Goal: Transaction & Acquisition: Book appointment/travel/reservation

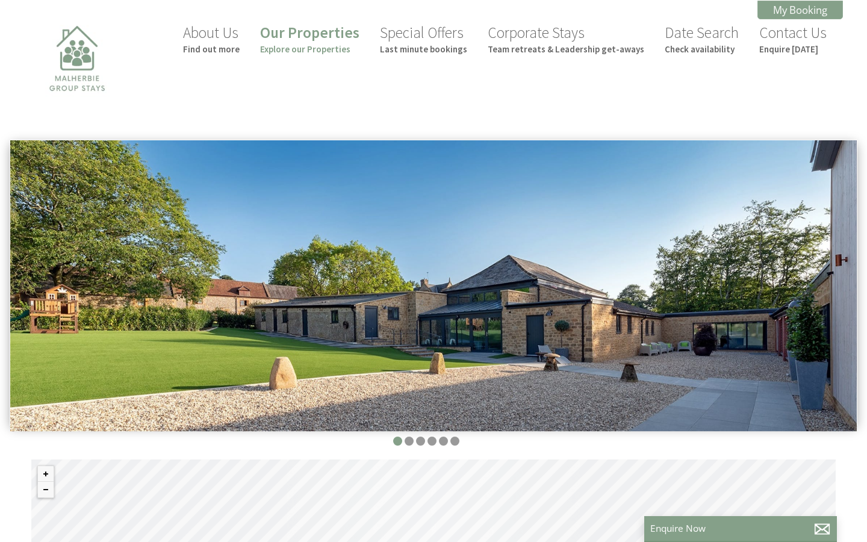
scroll to position [0, 11]
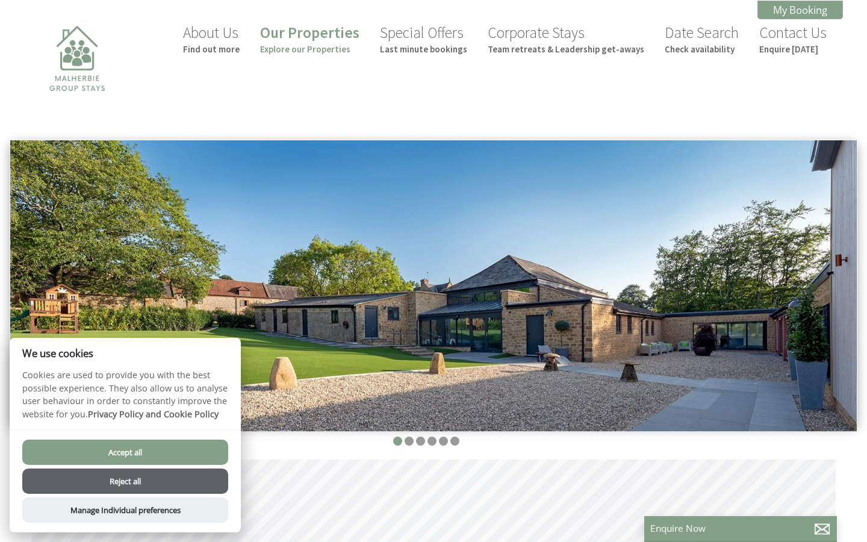
click at [101, 459] on button "Accept all" at bounding box center [125, 451] width 206 height 25
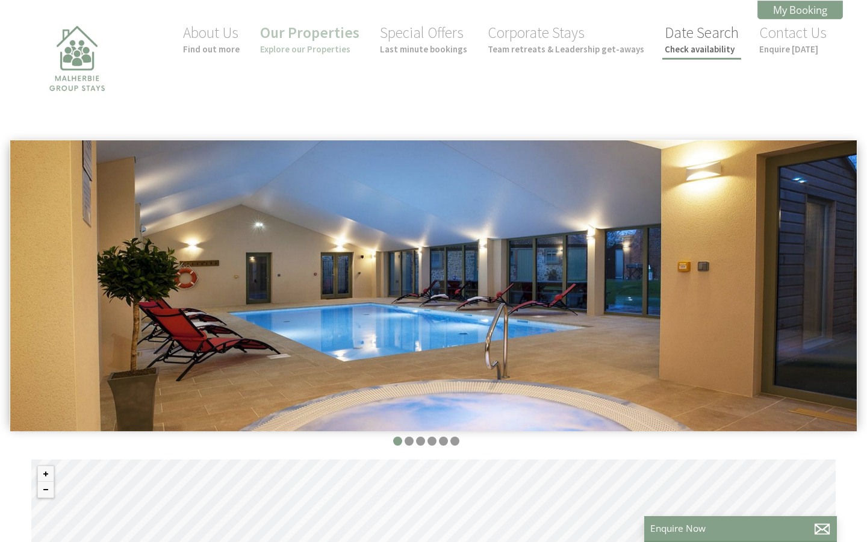
click at [705, 39] on link "Date Search Check availability" at bounding box center [701, 39] width 74 height 32
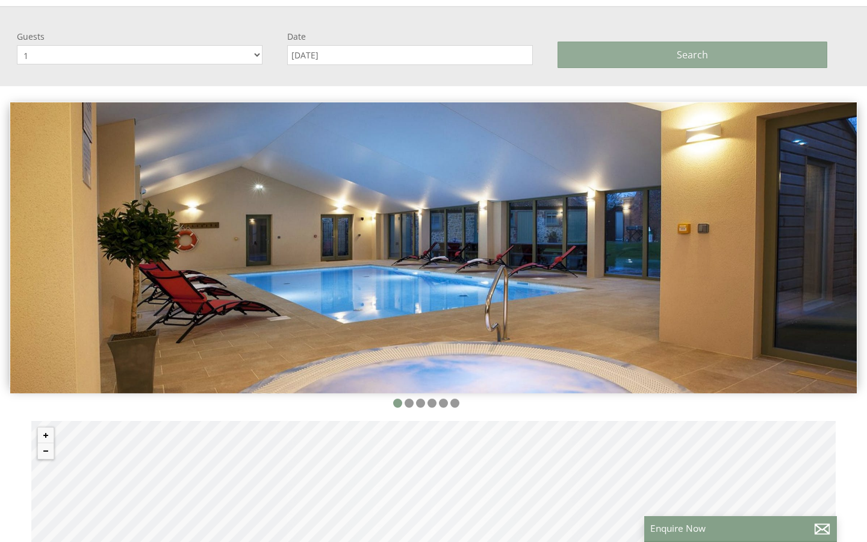
scroll to position [140, 0]
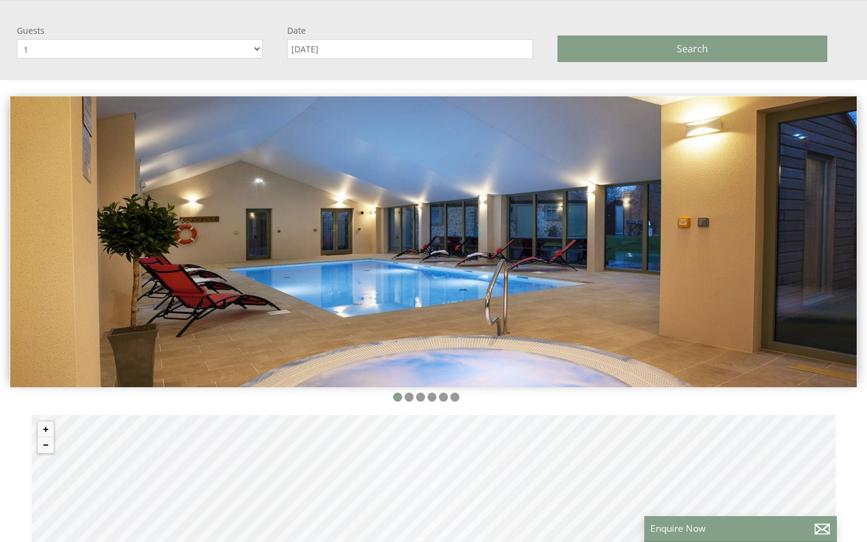
click at [243, 43] on select "1 2 3 4 5 6 7 8 9 10 11 12 13 14 15 16 17 18 19 20 21 22 23 24 25 26 27 28 29 30" at bounding box center [140, 48] width 246 height 19
select select "12"
click at [17, 39] on select "1 2 3 4 5 6 7 8 9 10 11 12 13 14 15 16 17 18 19 20 21 22 23 24 25 26 27 28 29 30" at bounding box center [140, 48] width 246 height 19
click at [318, 54] on input "[DATE]" at bounding box center [410, 49] width 246 height 20
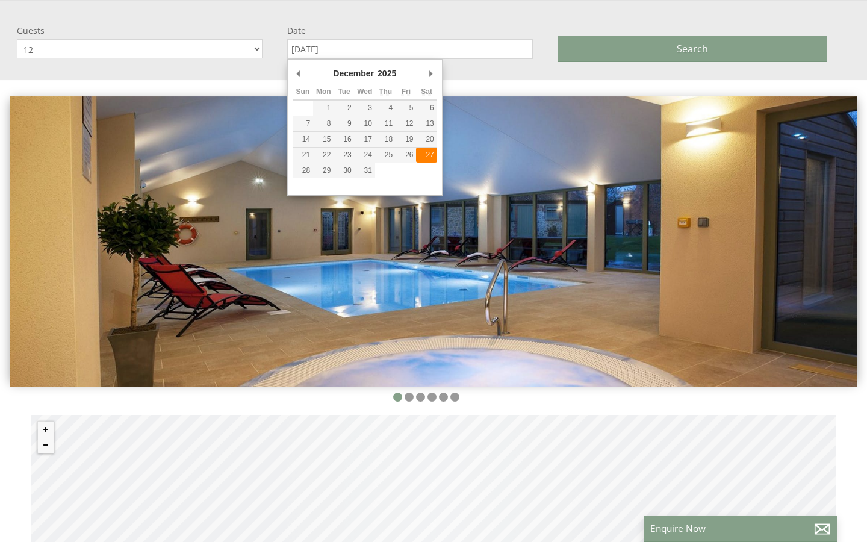
type input "27/12/2025"
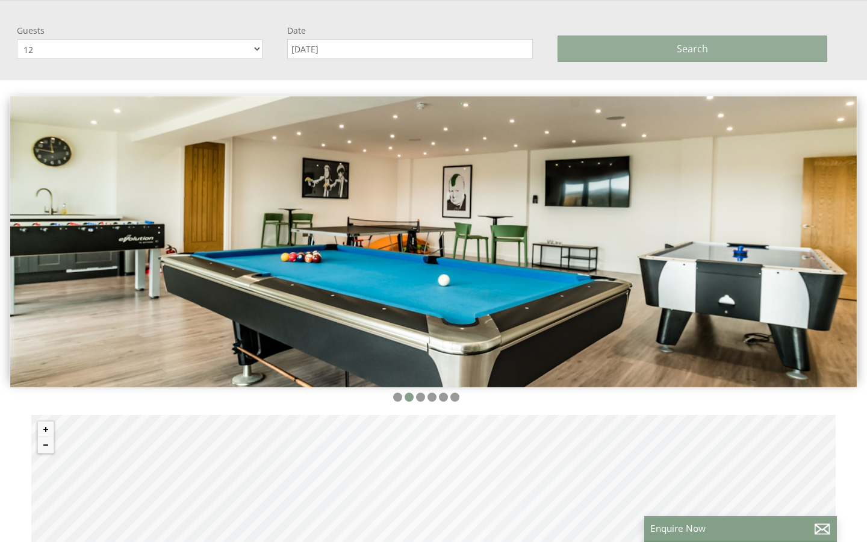
click at [596, 55] on button "Search" at bounding box center [692, 49] width 270 height 26
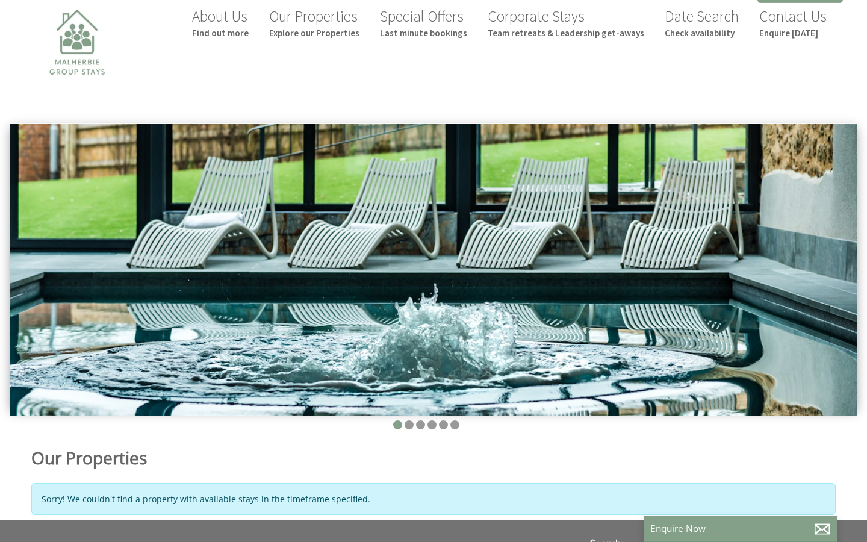
scroll to position [0, 0]
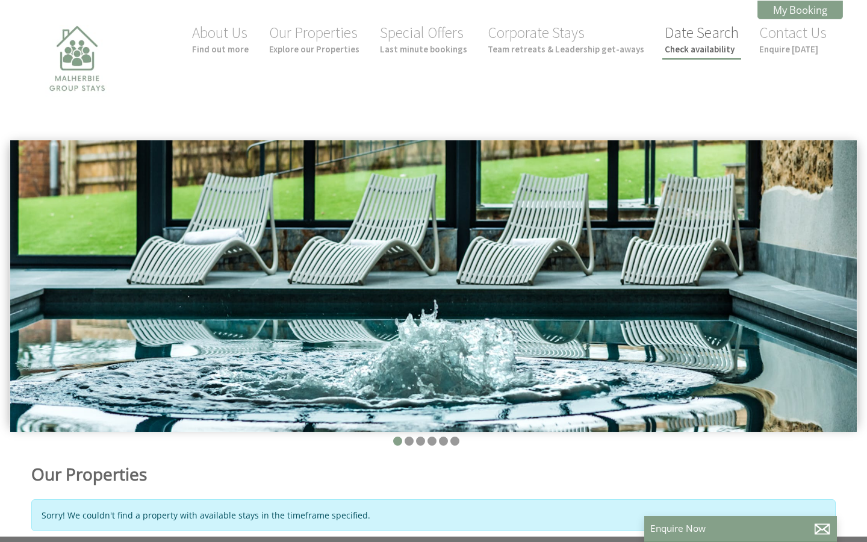
click at [712, 31] on link "Date Search Check availability" at bounding box center [701, 39] width 74 height 32
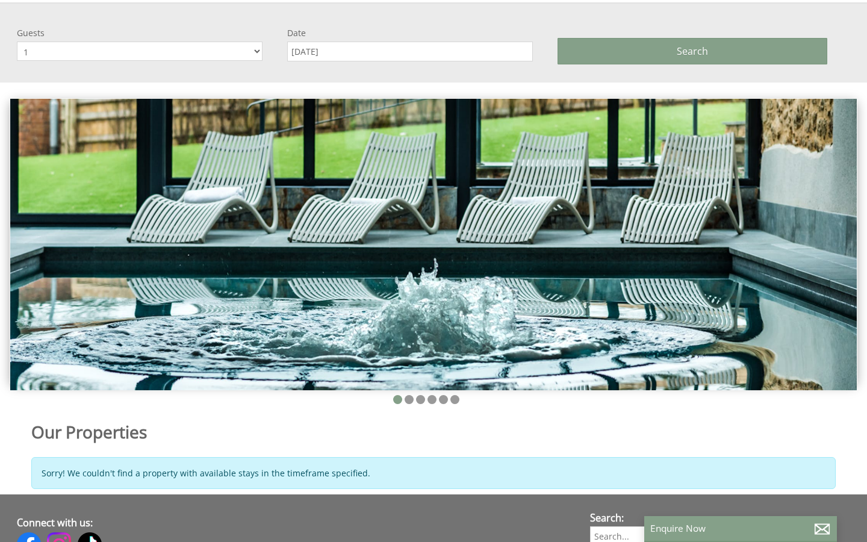
scroll to position [140, 0]
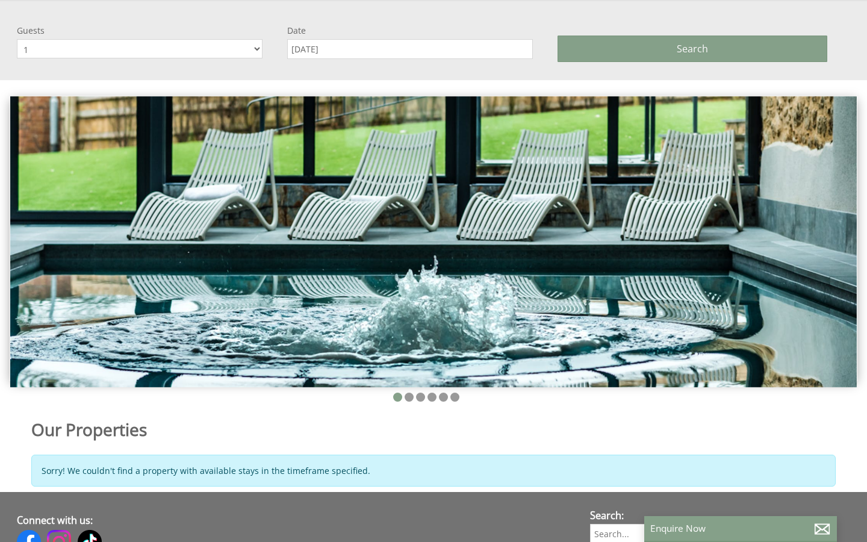
click at [253, 54] on select "1 2 3 4 5 6 7 8 9 10 11 12 13 14 15 16 17 18 19 20 21 22 23 24 25 26 27 28 29 30" at bounding box center [140, 48] width 246 height 19
select select "12"
click at [17, 39] on select "1 2 3 4 5 6 7 8 9 10 11 12 13 14 15 16 17 18 19 20 21 22 23 24 25 26 27 28 29 30" at bounding box center [140, 48] width 246 height 19
click at [336, 48] on input "27/12/2025" at bounding box center [410, 49] width 246 height 20
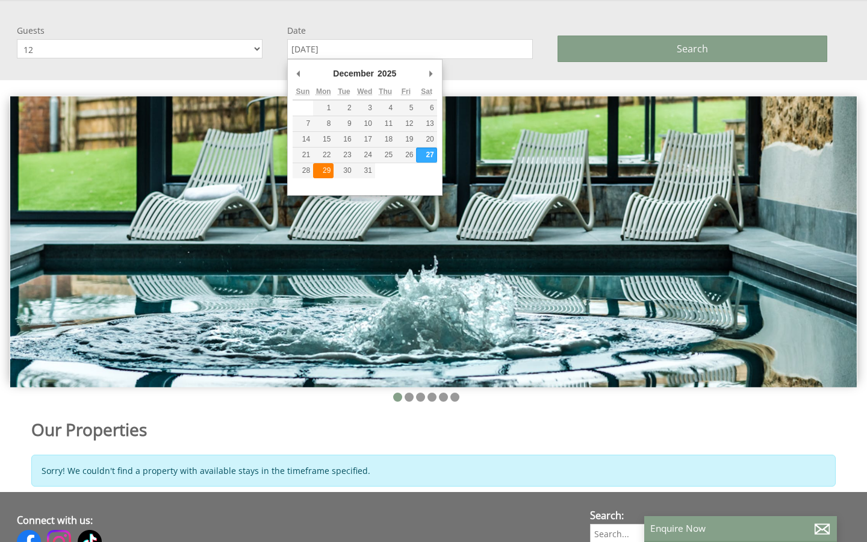
type input "29/12/2025"
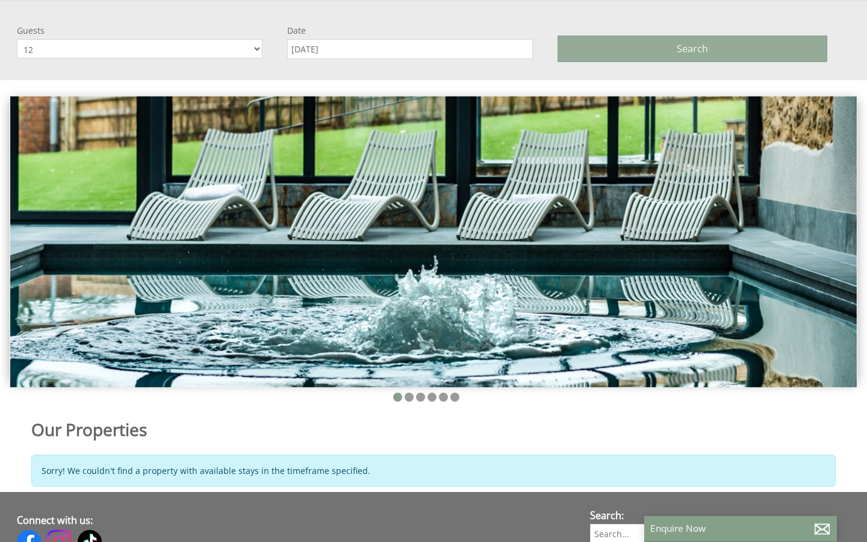
click at [605, 55] on button "Search" at bounding box center [692, 49] width 270 height 26
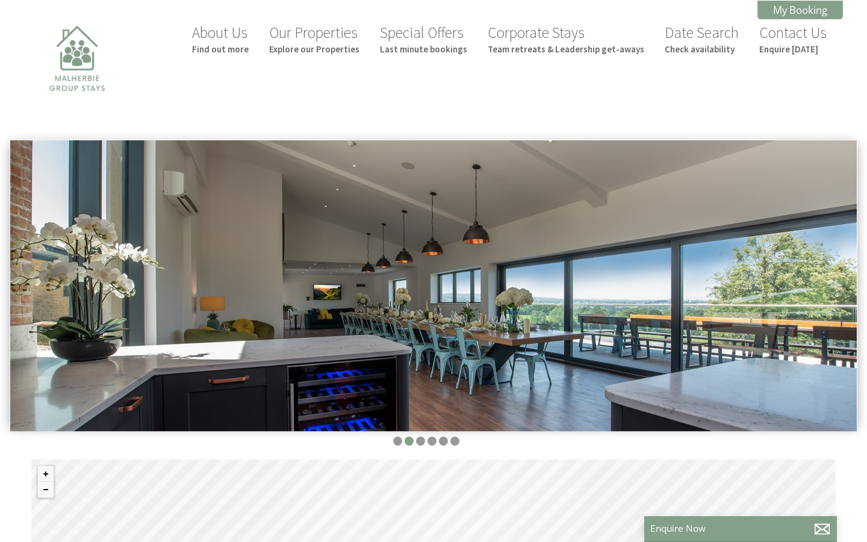
select select "12"
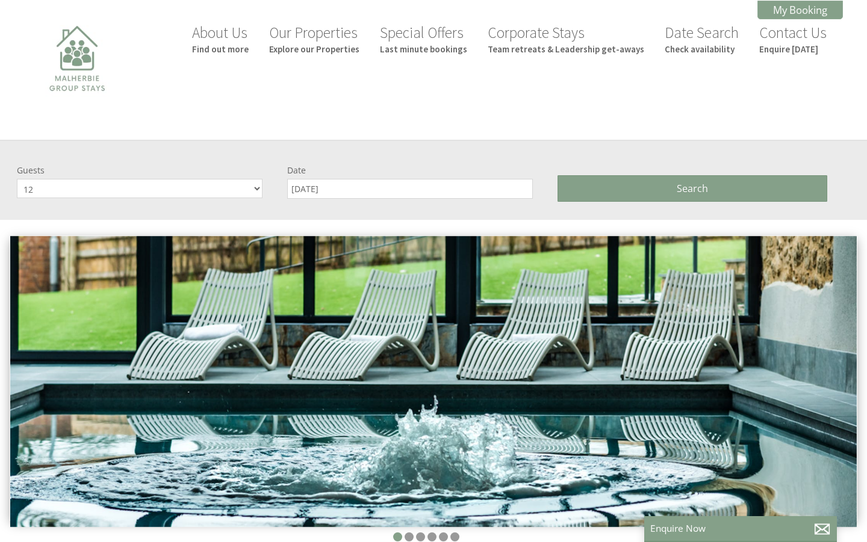
scroll to position [140, 0]
